Goal: Information Seeking & Learning: Learn about a topic

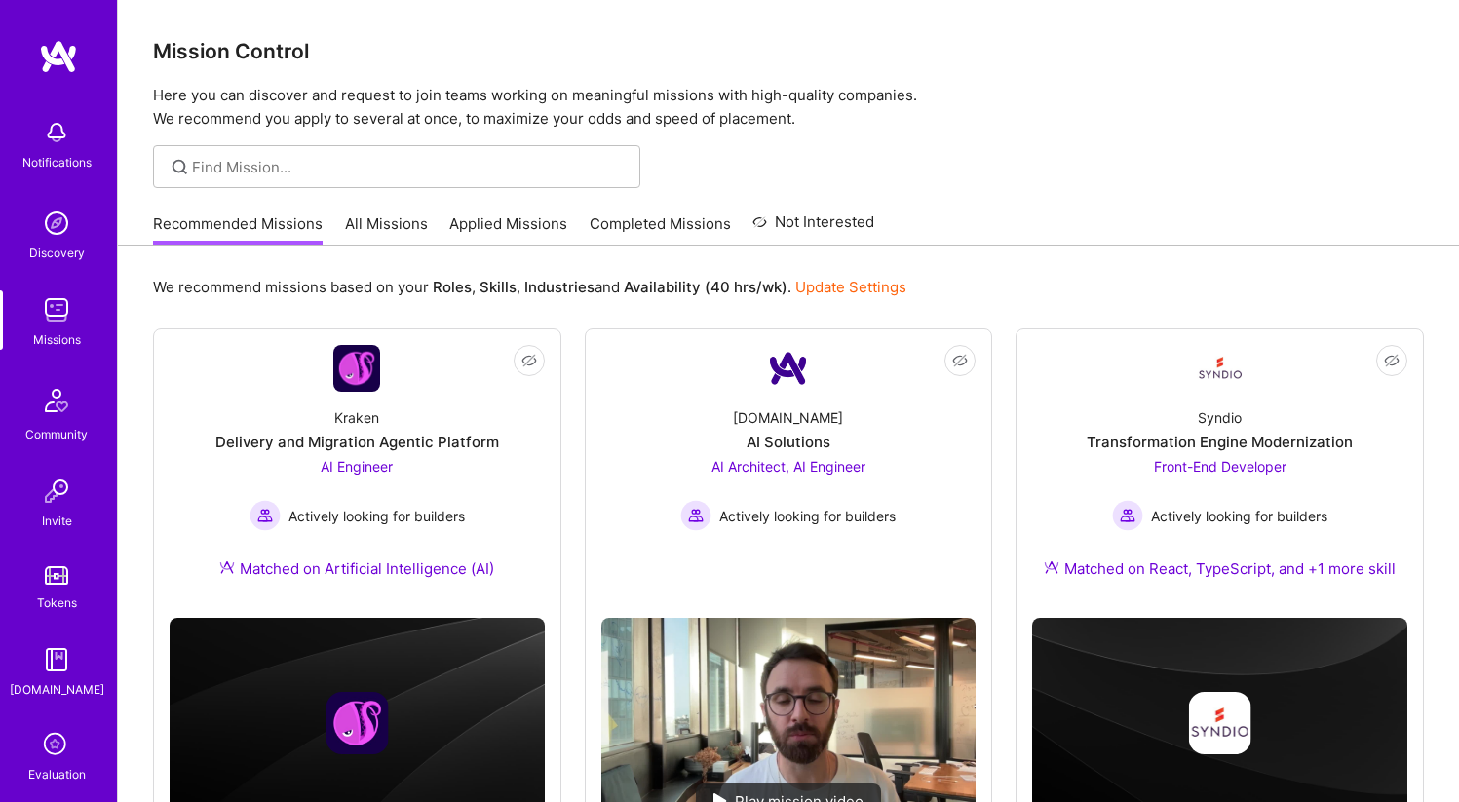
click at [380, 219] on link "All Missions" at bounding box center [386, 229] width 83 height 32
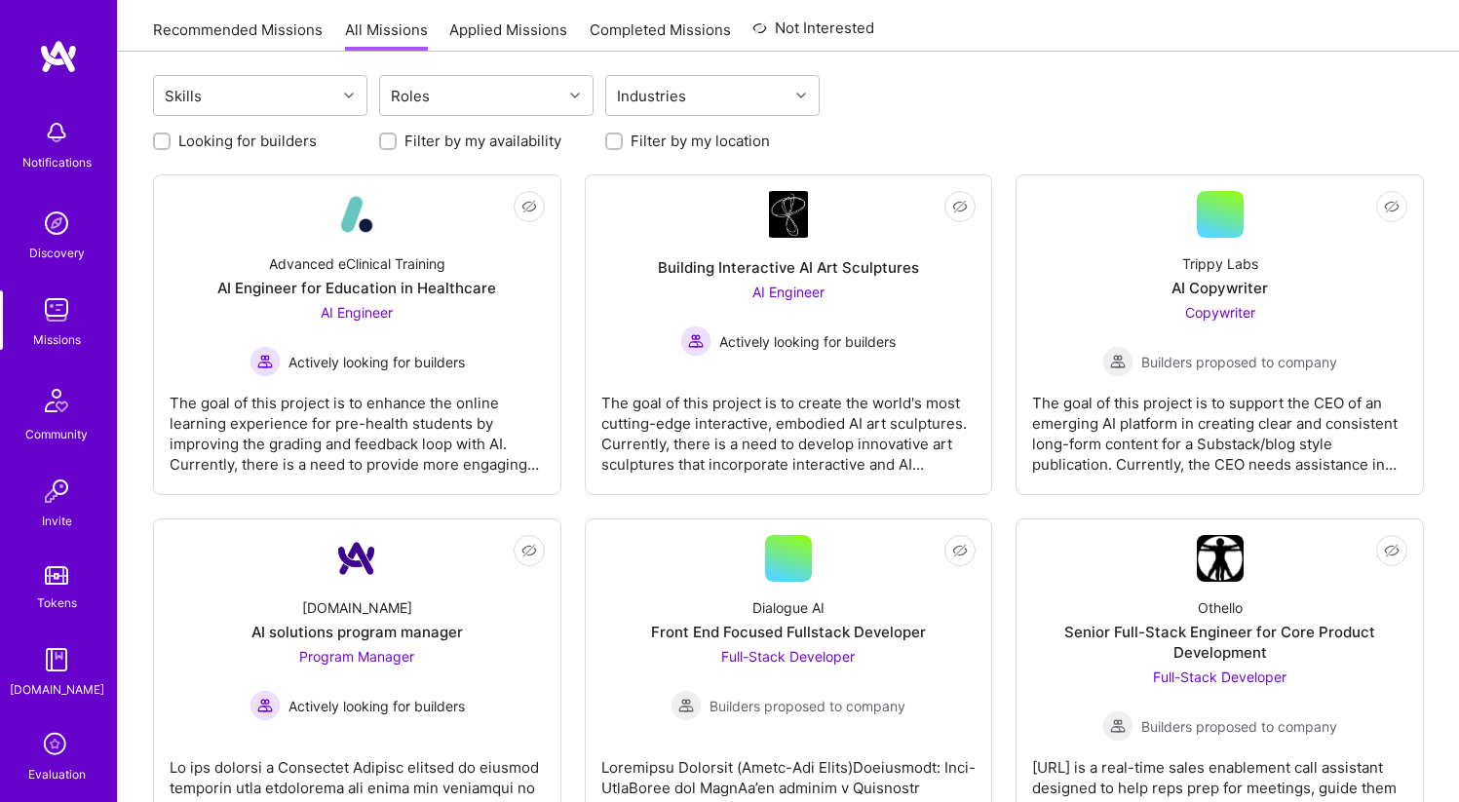
scroll to position [233, 0]
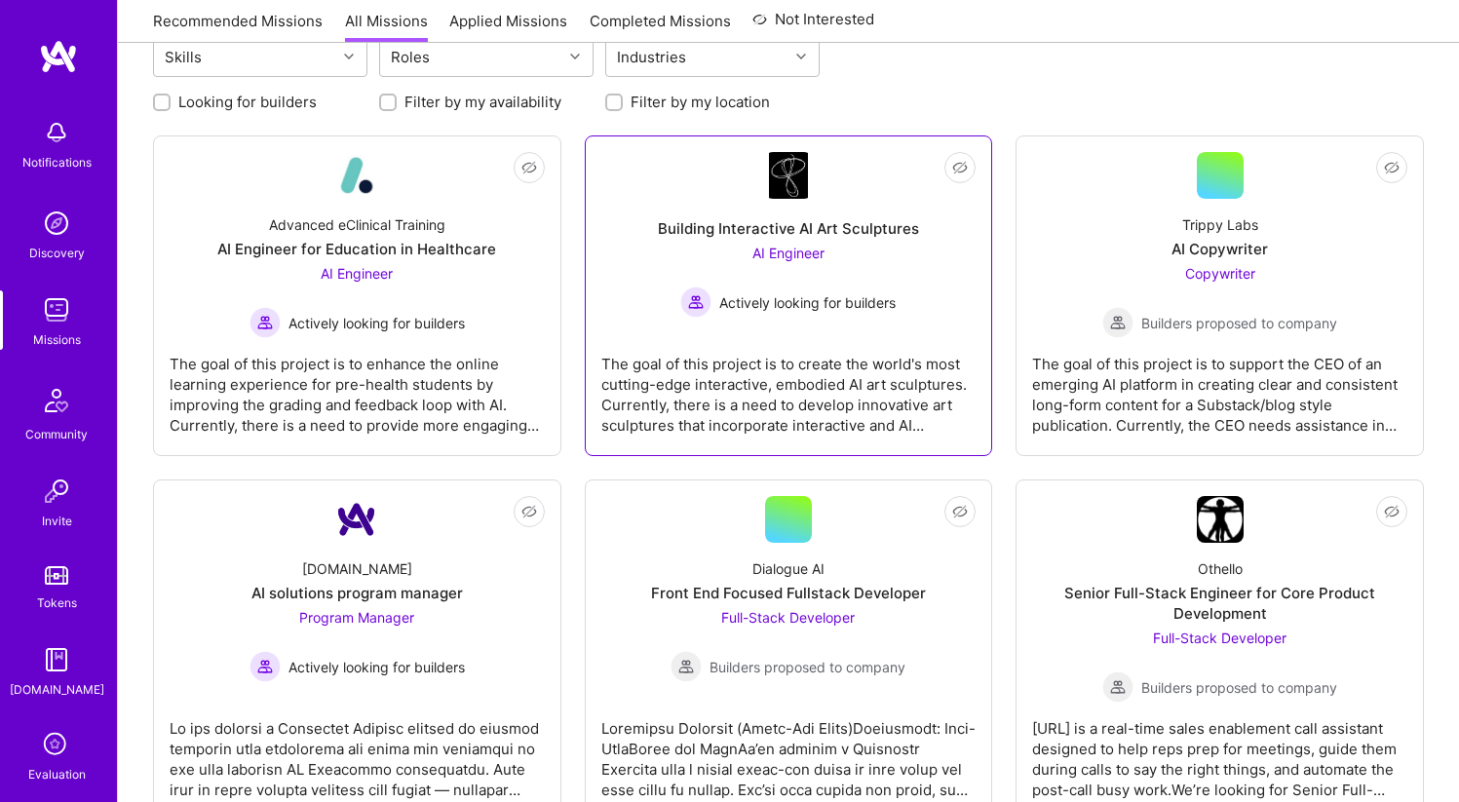
click at [720, 240] on div "Building Interactive AI Art Sculptures AI Engineer Actively looking for builders" at bounding box center [788, 258] width 375 height 119
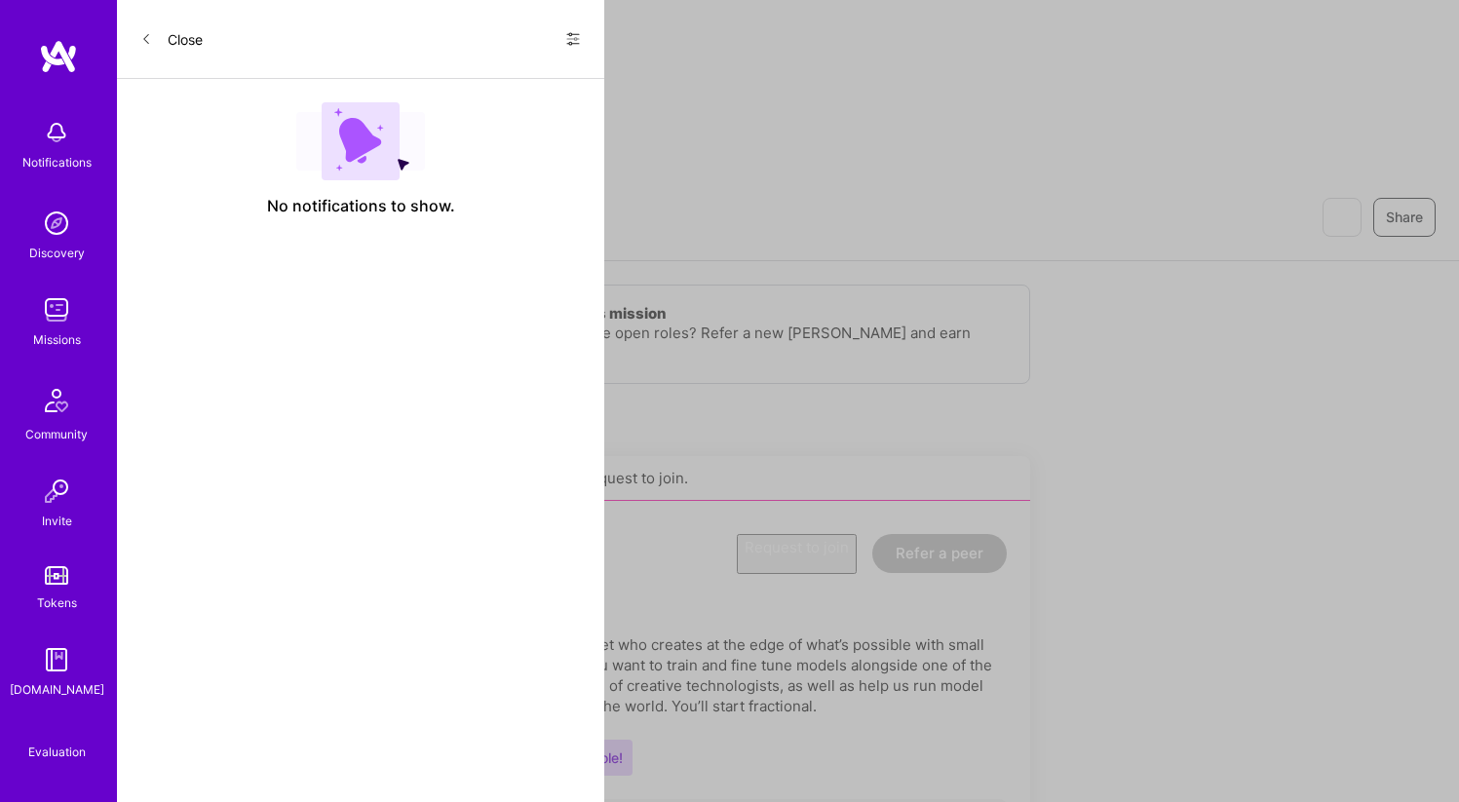
scroll to position [233, 0]
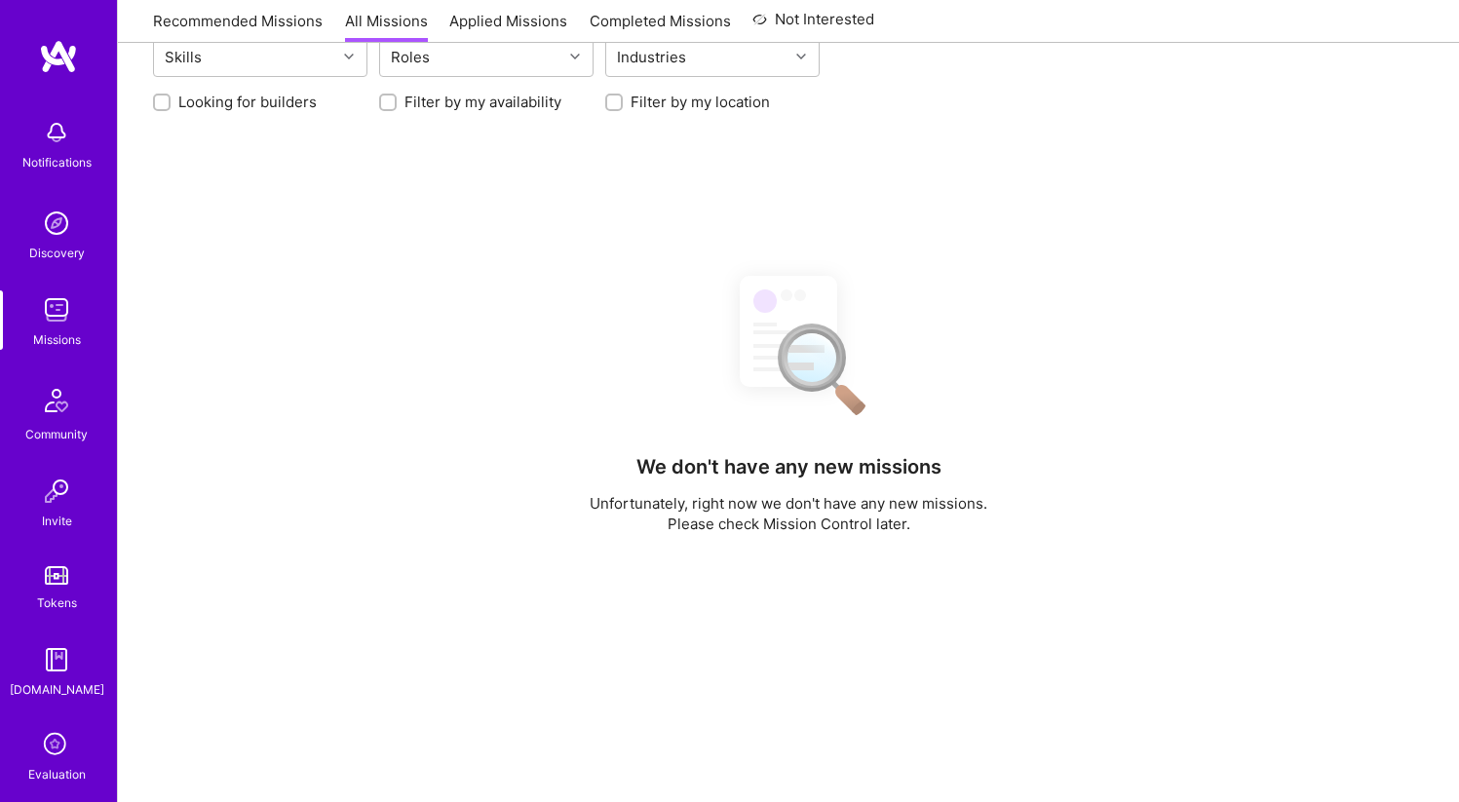
click at [51, 40] on img at bounding box center [58, 56] width 39 height 35
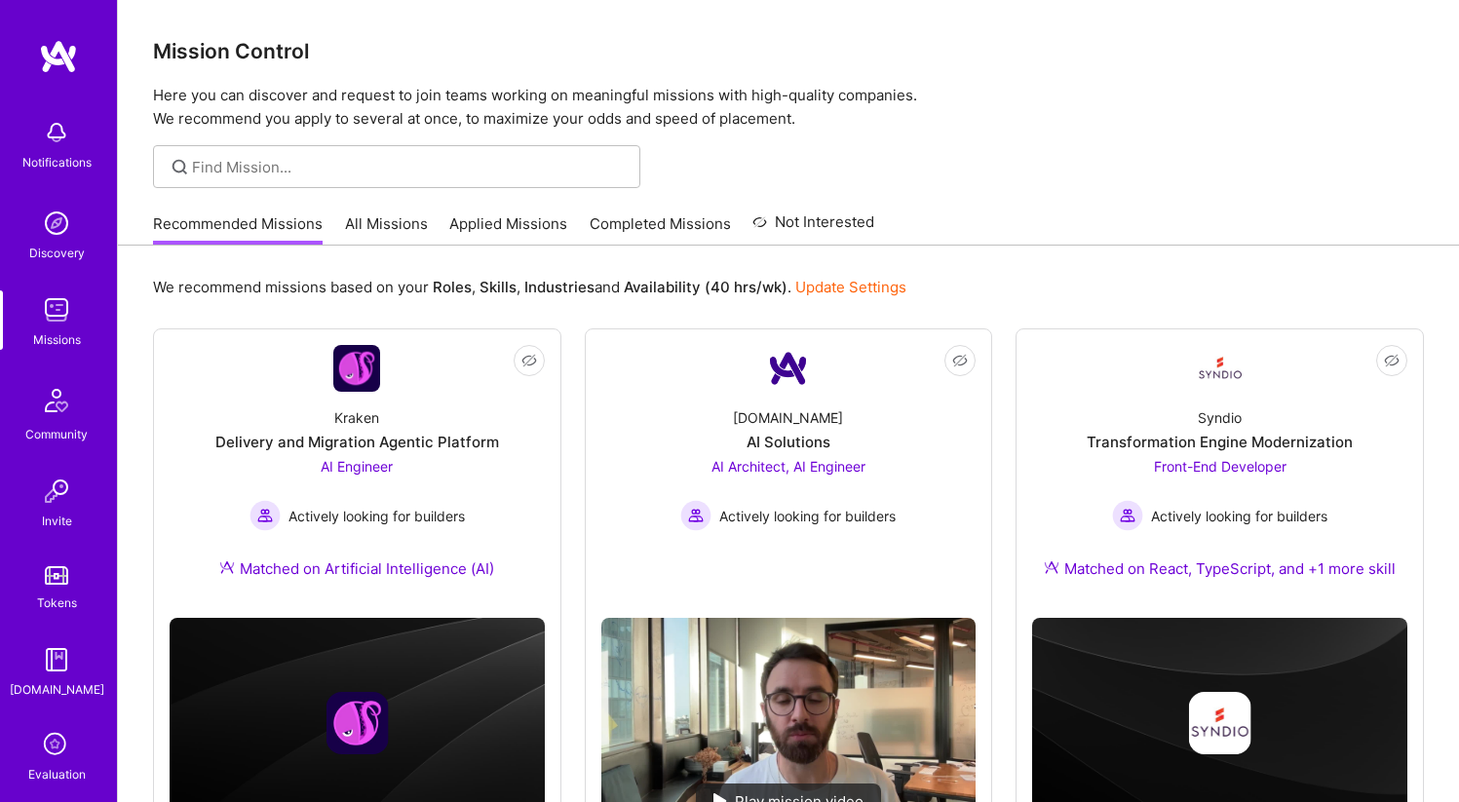
click at [573, 289] on b "Industries" at bounding box center [559, 287] width 70 height 19
click at [573, 288] on b "Industries" at bounding box center [559, 287] width 70 height 19
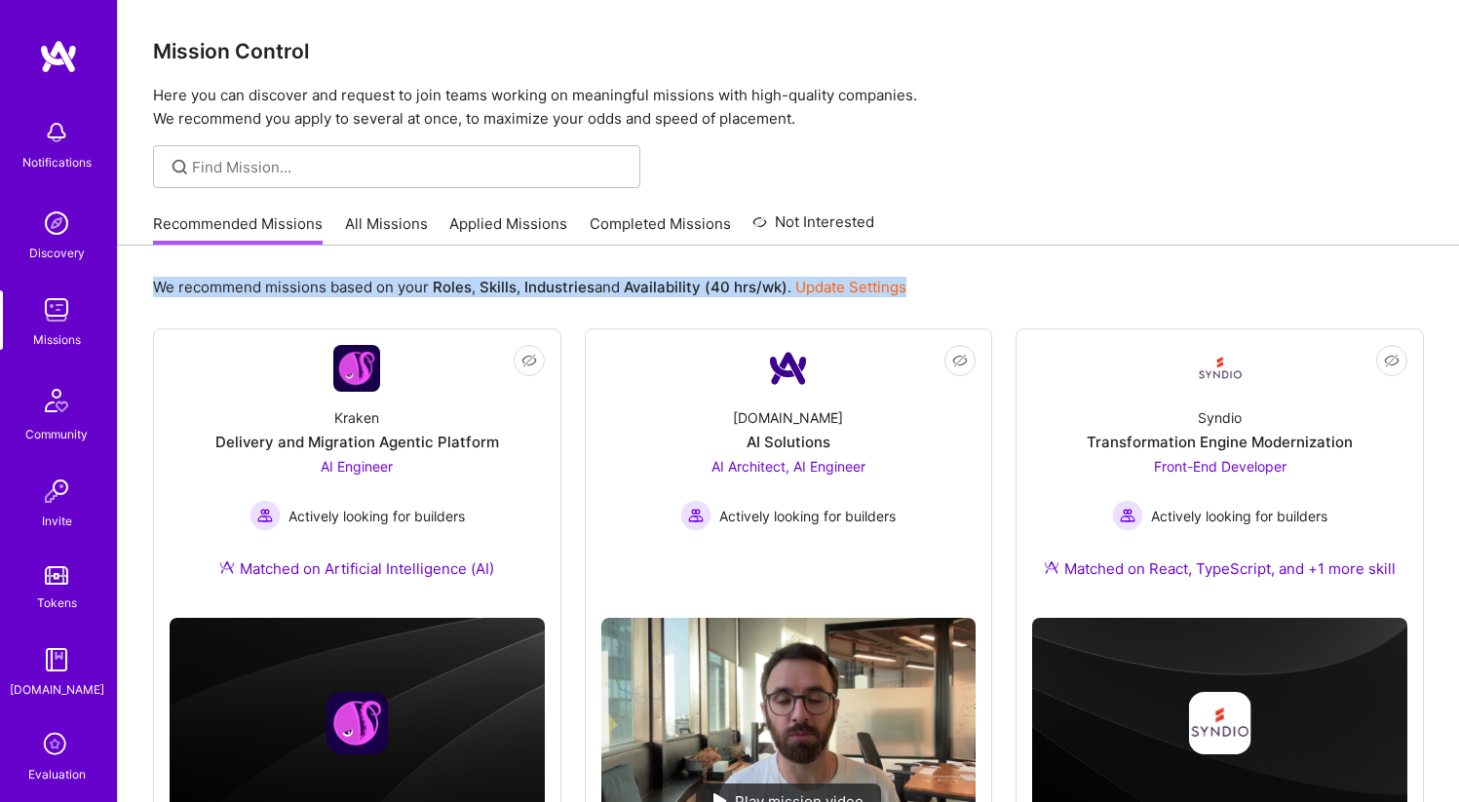
click at [573, 288] on b "Industries" at bounding box center [559, 287] width 70 height 19
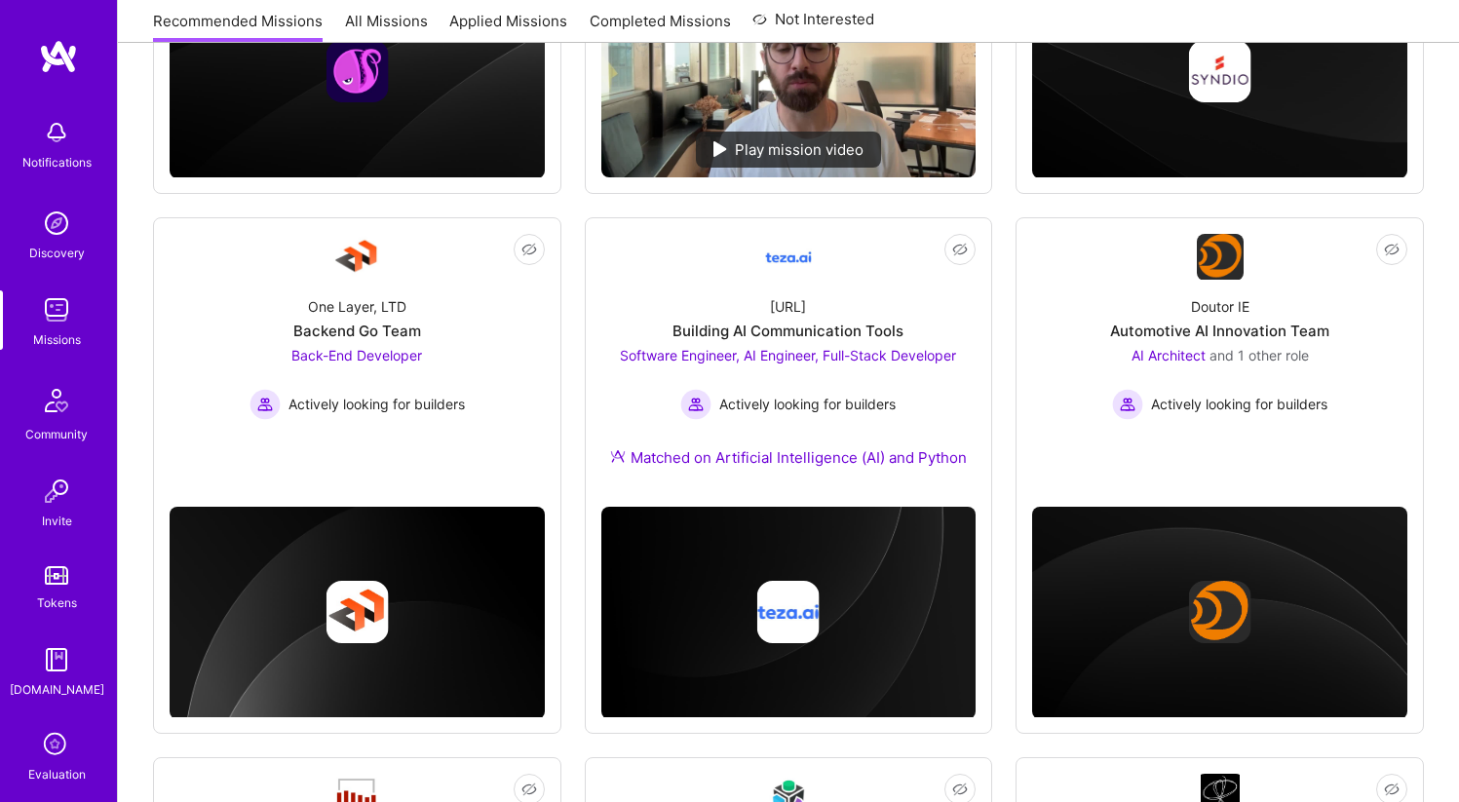
scroll to position [642, 0]
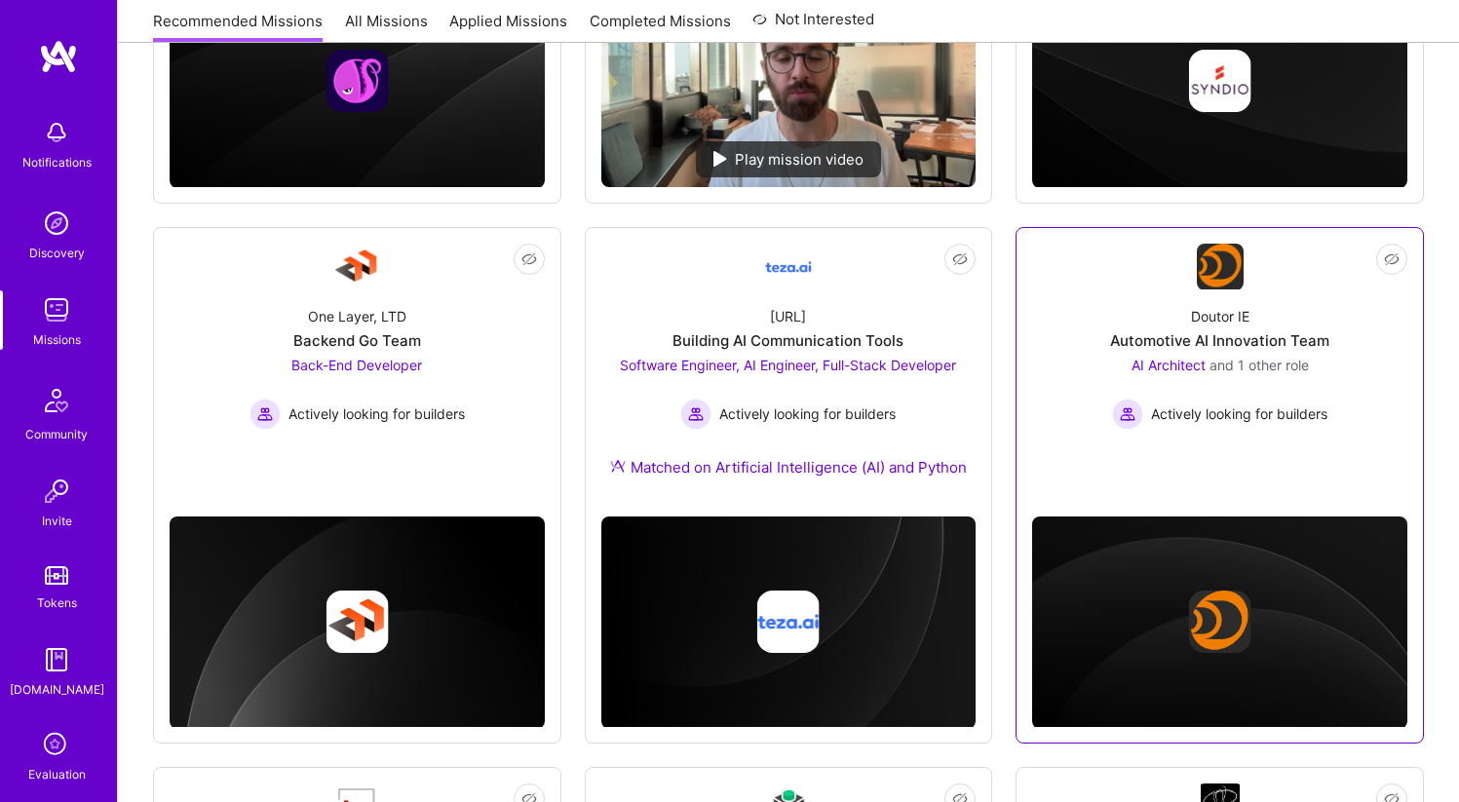
click at [1310, 335] on div "Automotive AI Innovation Team" at bounding box center [1219, 340] width 219 height 20
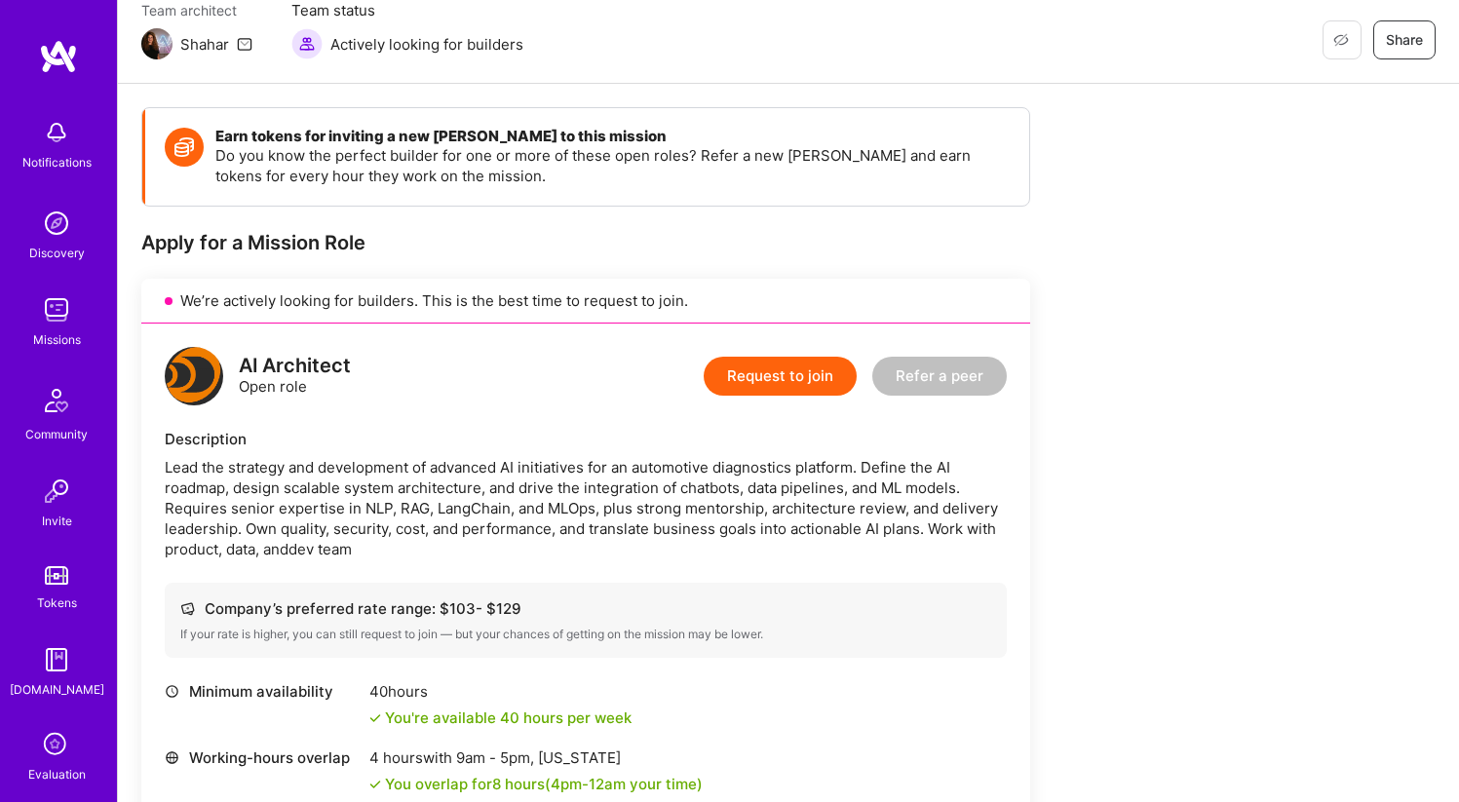
scroll to position [179, 0]
